Goal: Information Seeking & Learning: Check status

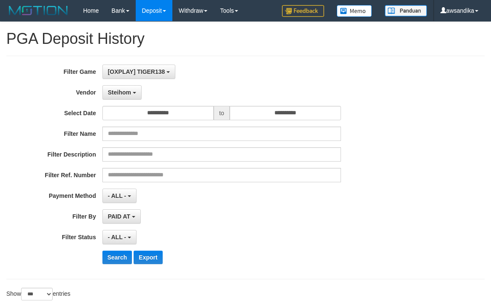
select select "**********"
select select "***"
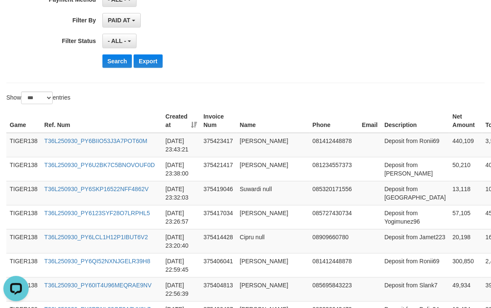
scroll to position [281, 0]
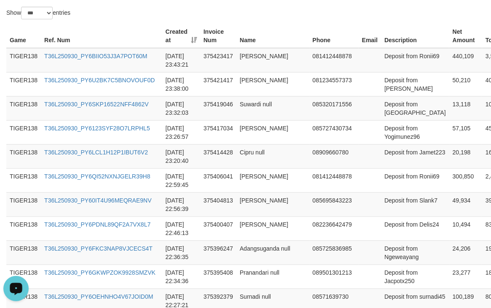
click at [19, 285] on icon "Open LiveChat chat widget" at bounding box center [16, 287] width 8 height 5
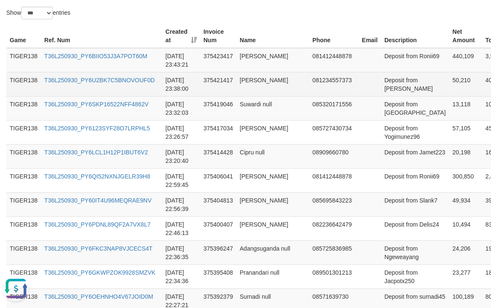
click at [324, 74] on td "081234557373" at bounding box center [333, 84] width 49 height 24
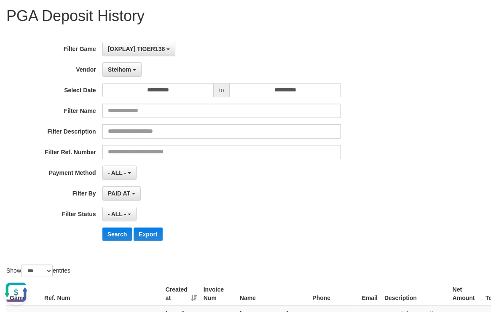
scroll to position [0, 0]
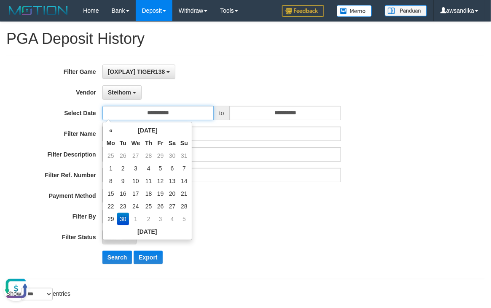
click at [147, 117] on input "**********" at bounding box center [157, 113] width 111 height 14
click at [176, 206] on td "27" at bounding box center [172, 206] width 12 height 13
type input "**********"
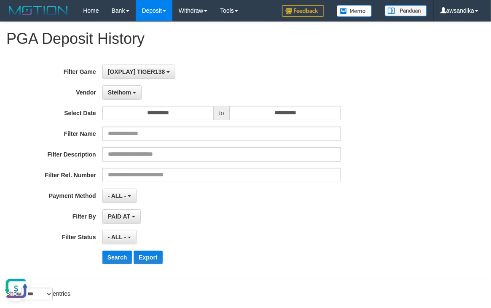
click at [304, 102] on div "**********" at bounding box center [204, 167] width 409 height 206
click at [304, 115] on input "**********" at bounding box center [285, 113] width 111 height 14
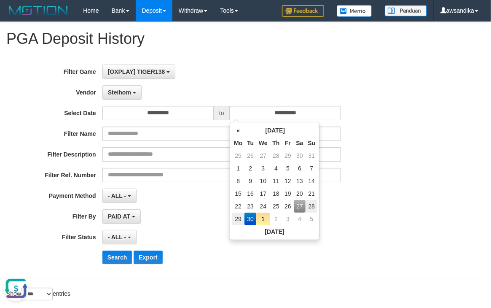
click at [295, 203] on td "27" at bounding box center [300, 206] width 12 height 13
type input "**********"
click at [123, 253] on button "Search" at bounding box center [117, 256] width 30 height 13
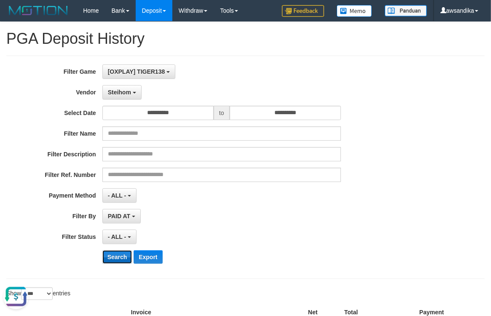
click at [113, 259] on button "Search" at bounding box center [117, 256] width 30 height 13
click at [126, 86] on button "Steihom" at bounding box center [121, 92] width 39 height 14
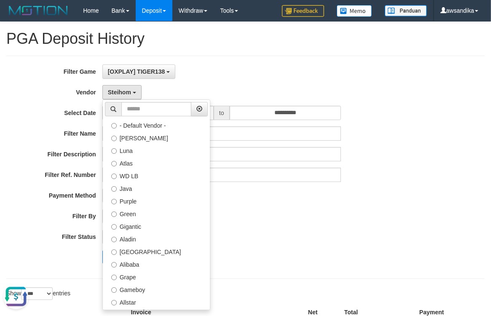
select select "**********"
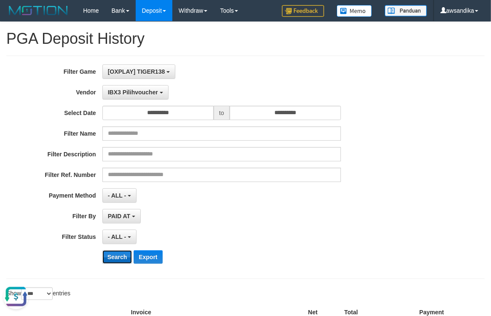
click at [106, 257] on button "Search" at bounding box center [117, 256] width 30 height 13
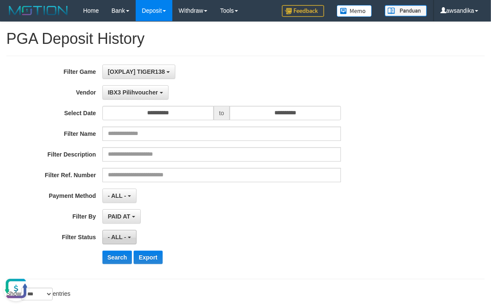
click at [126, 237] on span "- ALL -" at bounding box center [117, 236] width 19 height 7
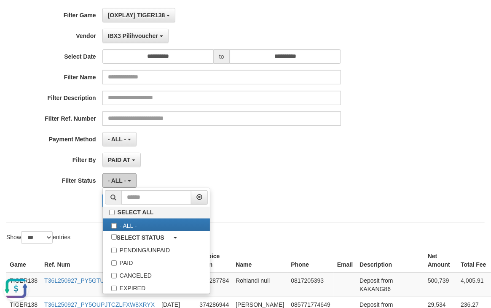
scroll to position [94, 0]
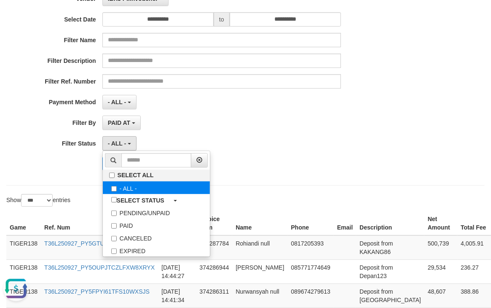
click at [154, 188] on label "- ALL -" at bounding box center [156, 187] width 107 height 13
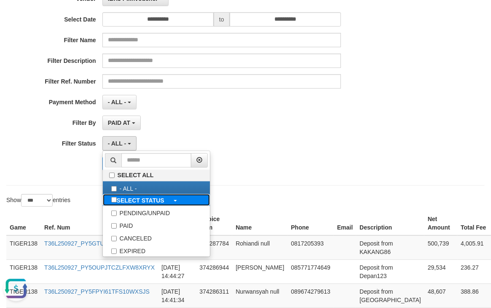
click at [152, 196] on label "SELECT STATUS" at bounding box center [138, 200] width 70 height 12
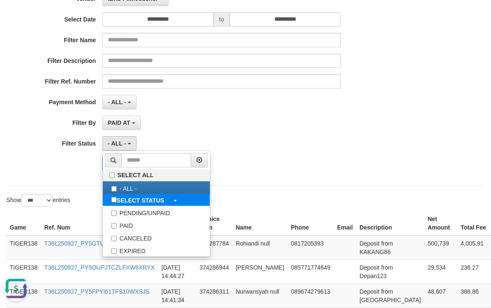
select select "*"
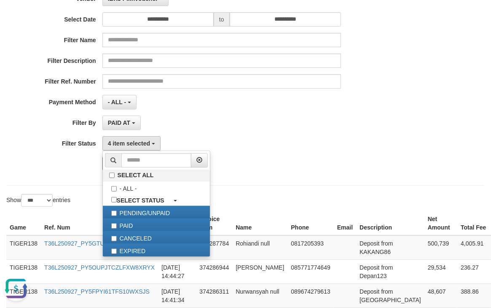
click at [191, 120] on div "PAID AT PAID AT CREATED AT" at bounding box center [221, 122] width 238 height 14
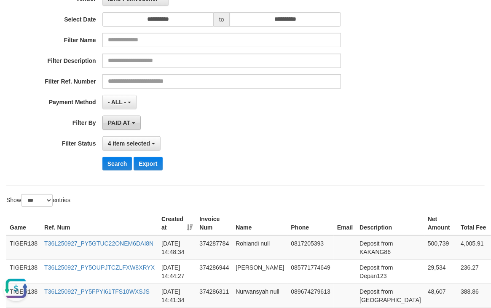
click at [123, 120] on span "PAID AT" at bounding box center [119, 122] width 22 height 7
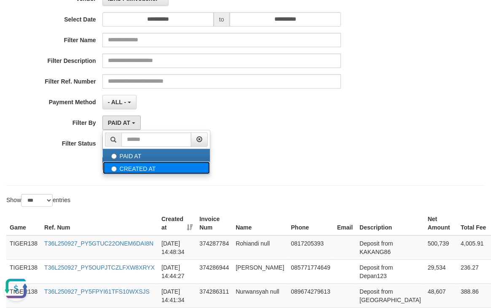
click at [120, 171] on label "CREATED AT" at bounding box center [156, 167] width 107 height 13
select select "*"
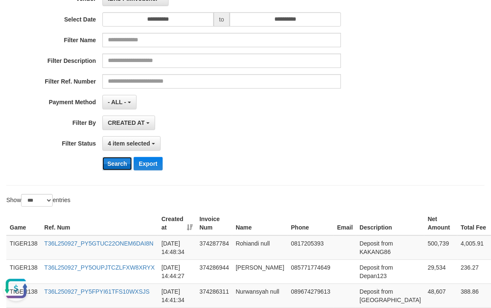
click at [125, 161] on button "Search" at bounding box center [117, 163] width 30 height 13
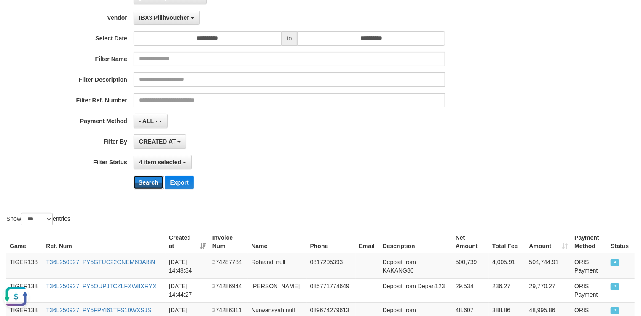
scroll to position [0, 0]
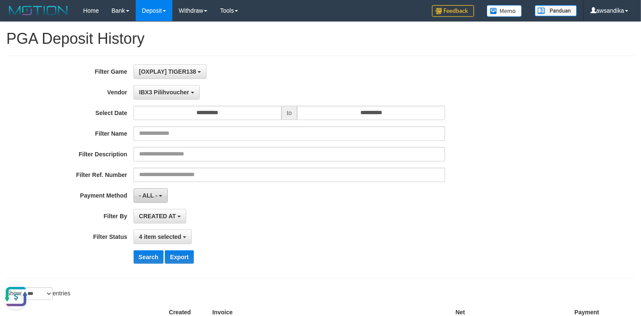
click at [147, 195] on span "- ALL -" at bounding box center [148, 195] width 19 height 7
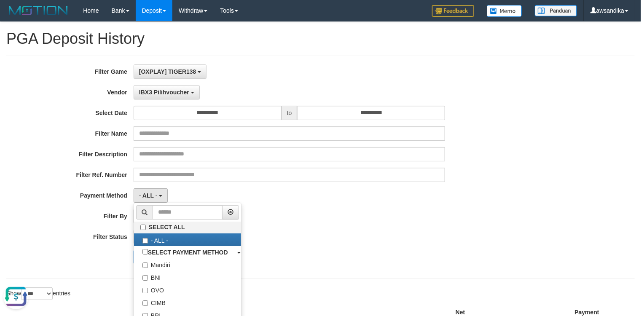
click at [317, 257] on div "Search Export" at bounding box center [334, 256] width 401 height 13
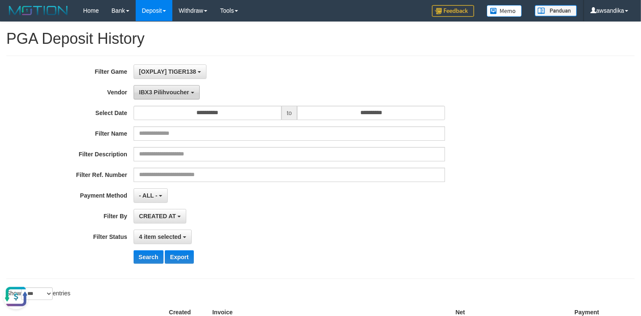
click at [182, 90] on span "IBX3 Pilihvoucher" at bounding box center [164, 92] width 50 height 7
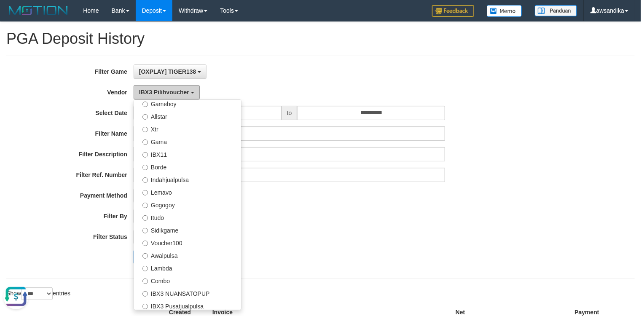
scroll to position [128, 0]
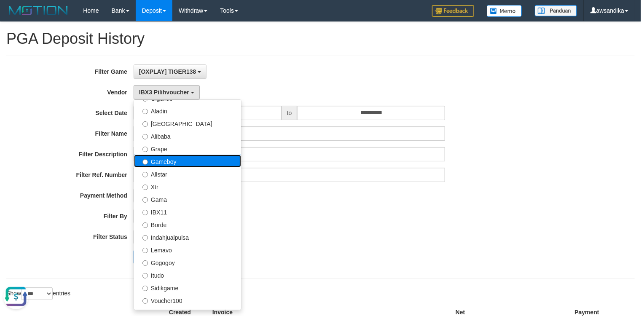
click at [193, 164] on label "Gameboy" at bounding box center [187, 161] width 107 height 13
select select "**********"
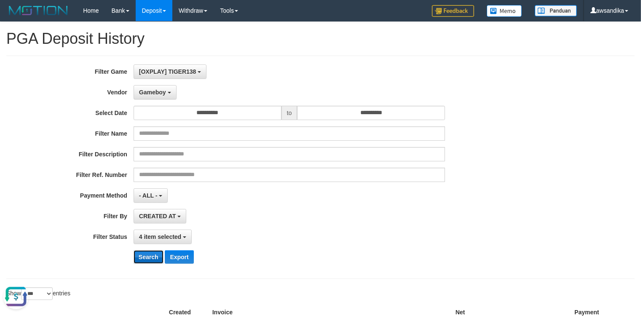
click at [152, 255] on button "Search" at bounding box center [149, 256] width 30 height 13
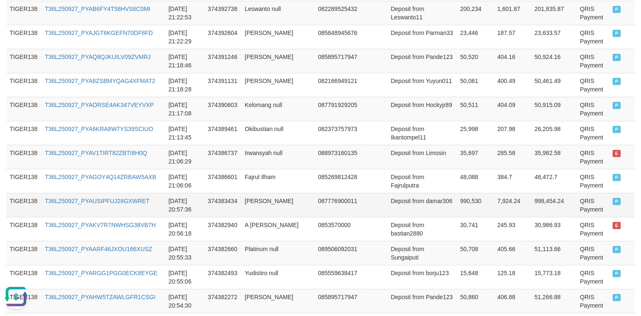
scroll to position [2521, 0]
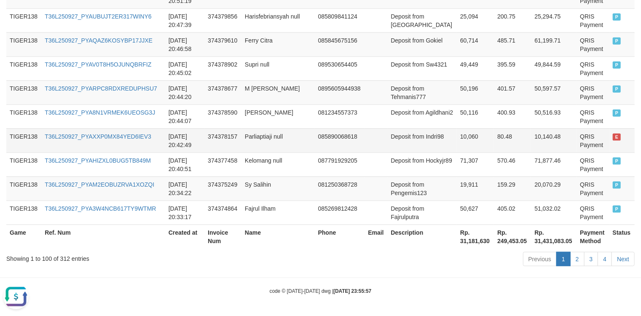
click at [412, 135] on td "Deposit from Indri98" at bounding box center [422, 140] width 70 height 24
click at [490, 257] on link "2" at bounding box center [577, 259] width 14 height 14
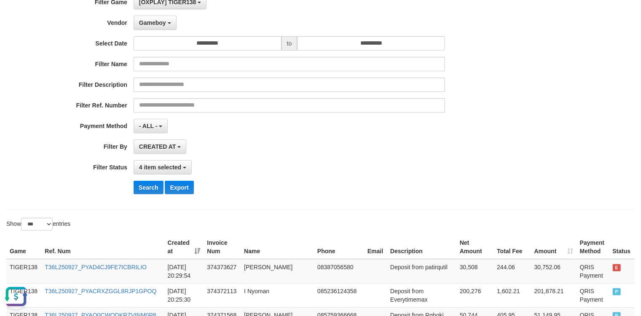
scroll to position [65, 0]
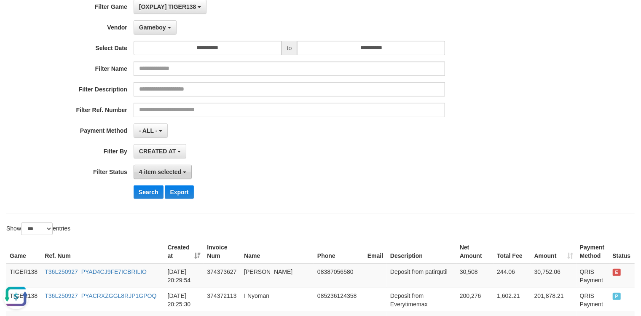
click at [157, 174] on span "4 item selected" at bounding box center [160, 172] width 42 height 7
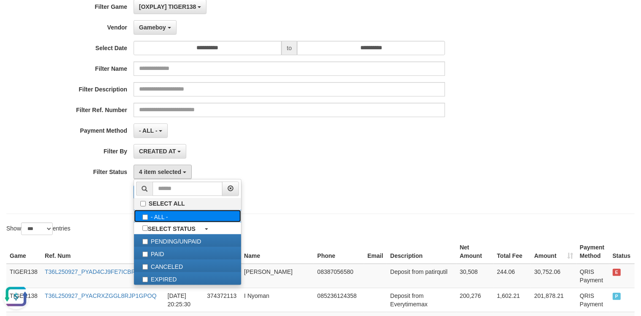
click at [201, 219] on label "- ALL -" at bounding box center [187, 216] width 107 height 13
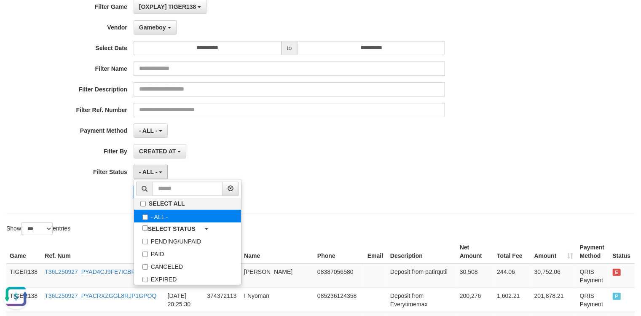
click at [201, 219] on label "- ALL -" at bounding box center [187, 216] width 107 height 13
select select "***"
click at [334, 187] on div "Search Export" at bounding box center [334, 191] width 401 height 13
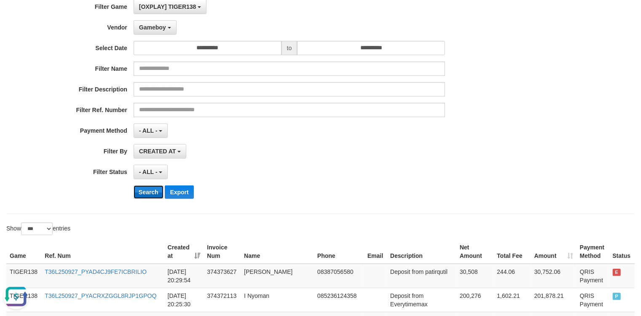
click at [151, 187] on button "Search" at bounding box center [149, 191] width 30 height 13
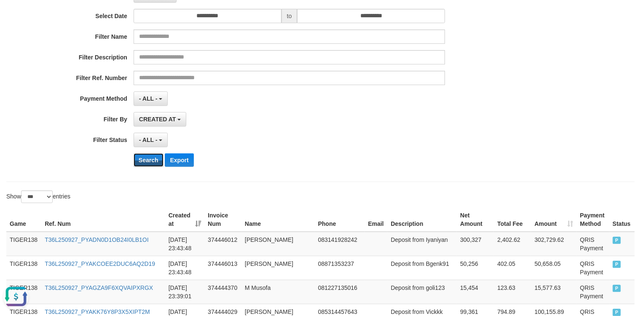
scroll to position [0, 0]
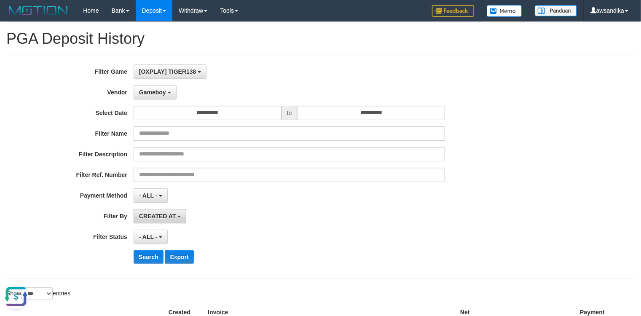
click at [168, 215] on span "CREATED AT" at bounding box center [157, 216] width 37 height 7
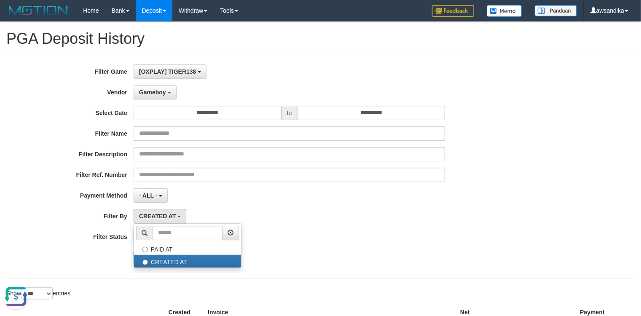
drag, startPoint x: 328, startPoint y: 205, endPoint x: 179, endPoint y: 236, distance: 152.4
click at [312, 208] on div "**********" at bounding box center [267, 167] width 534 height 206
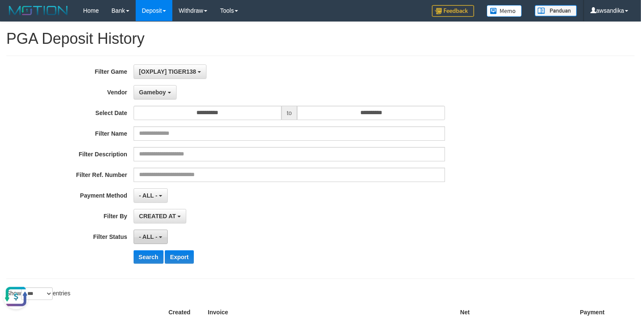
click at [144, 238] on span "- ALL -" at bounding box center [148, 236] width 19 height 7
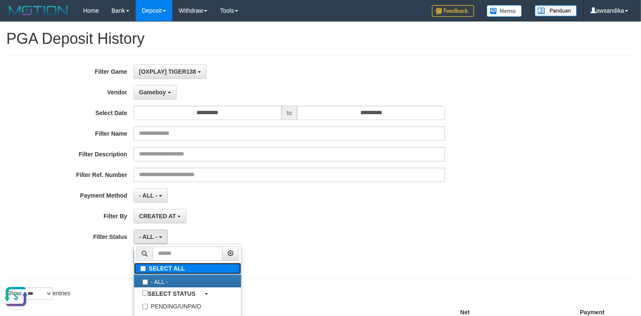
click at [196, 268] on label "SELECT ALL" at bounding box center [187, 268] width 107 height 11
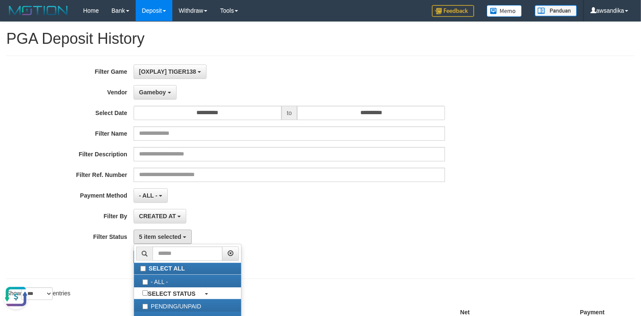
click at [344, 233] on div "5 item selected SELECT ALL - ALL - SELECT STATUS PENDING/UNPAID PAID CANCELED E…" at bounding box center [289, 237] width 311 height 14
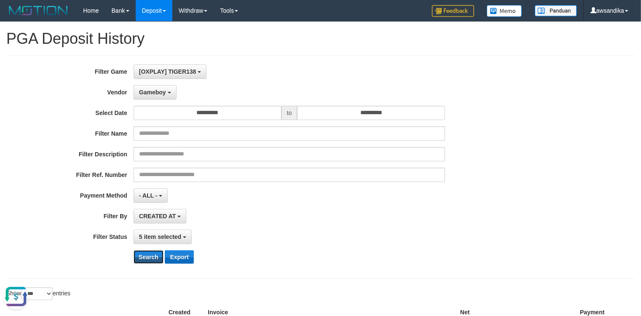
drag, startPoint x: 140, startPoint y: 261, endPoint x: 189, endPoint y: 255, distance: 49.7
click at [141, 259] on button "Search" at bounding box center [149, 256] width 30 height 13
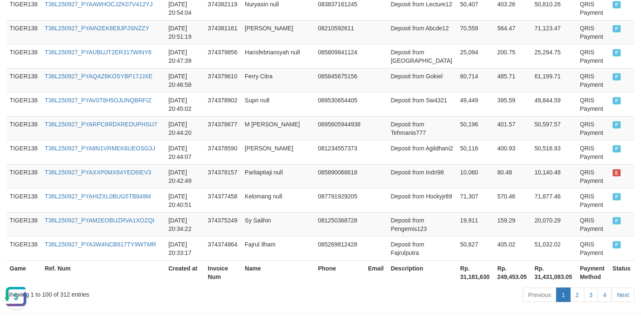
scroll to position [2521, 0]
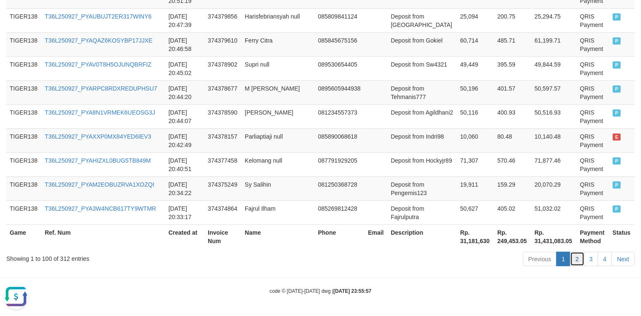
click at [490, 262] on link "2" at bounding box center [577, 259] width 14 height 14
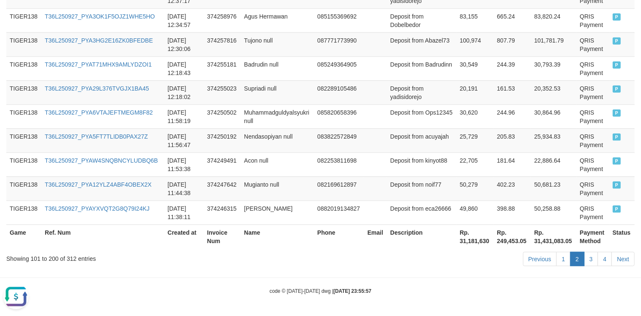
click at [439, 212] on td "Deposit from eca26666" at bounding box center [422, 213] width 70 height 24
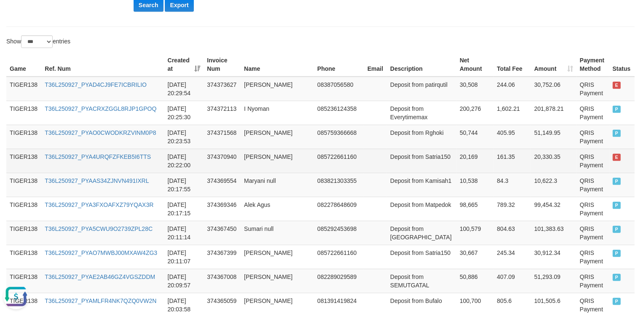
click at [158, 155] on td "T36L250927_PYA4URQFZFKEB5I6TTS" at bounding box center [102, 161] width 123 height 24
copy link "T36L250927_PYA4URQFZFKEB5I6TTS"
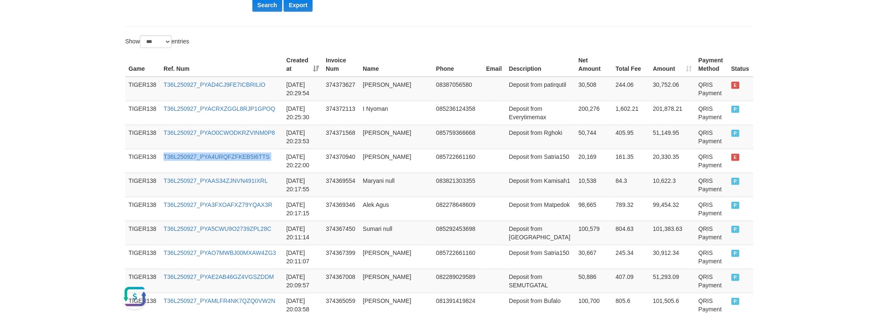
scroll to position [185, 0]
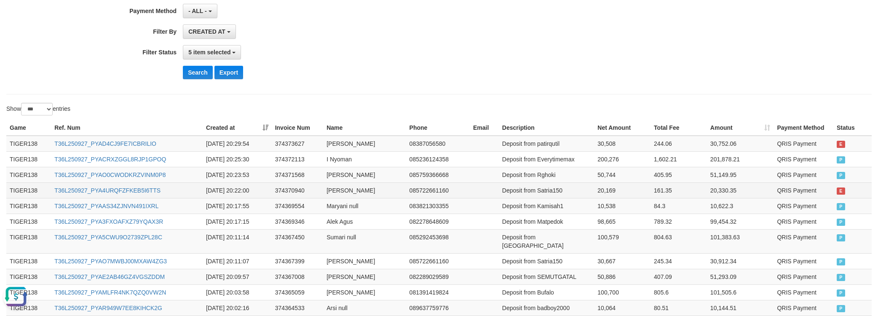
click at [344, 191] on td "[PERSON_NAME]" at bounding box center [364, 190] width 83 height 16
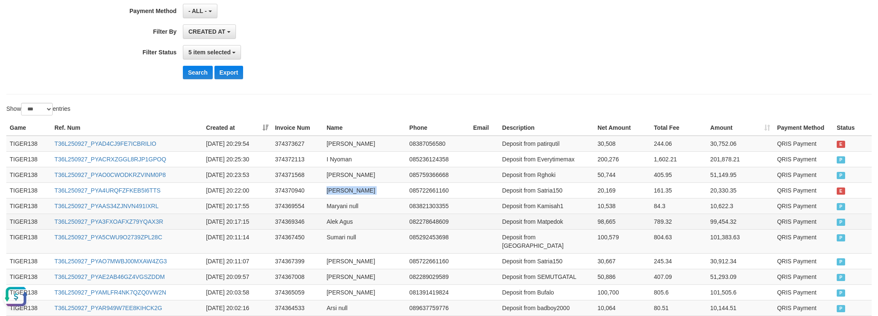
copy td "[PERSON_NAME]"
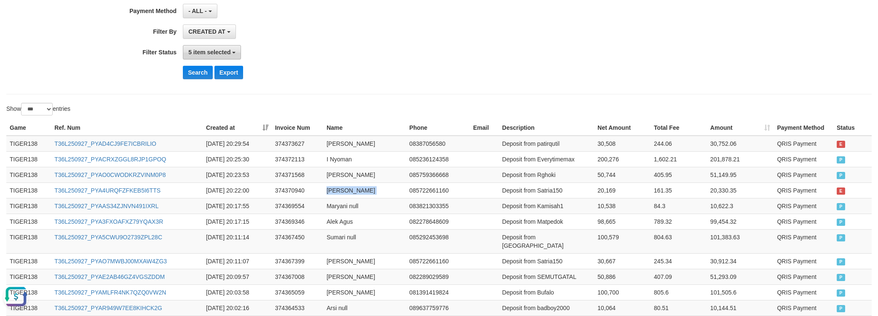
click at [223, 51] on span "5 item selected" at bounding box center [209, 52] width 42 height 7
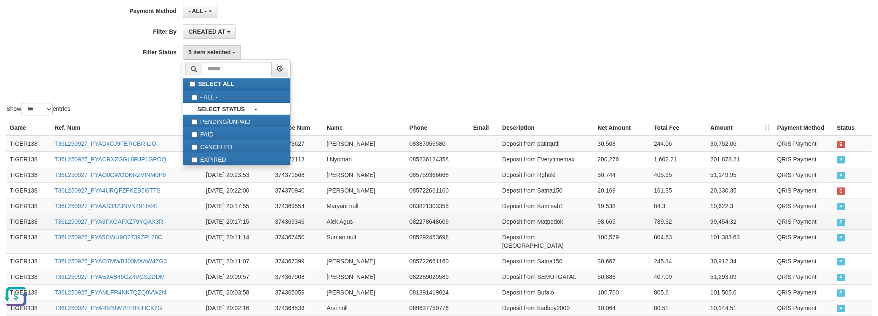
click at [398, 227] on td "Alek Agus" at bounding box center [364, 222] width 83 height 16
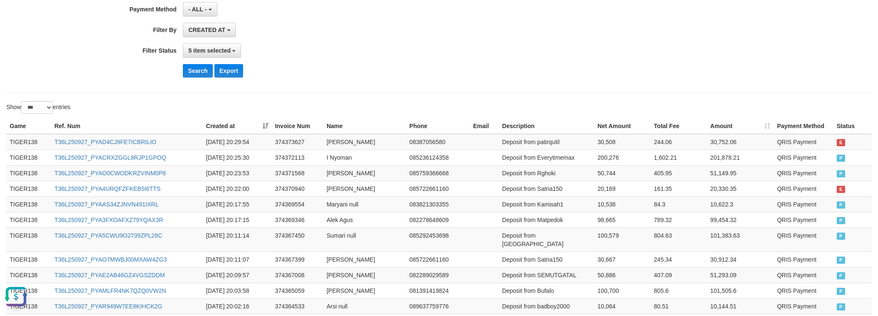
scroll to position [653, 0]
